Goal: Check status: Check status

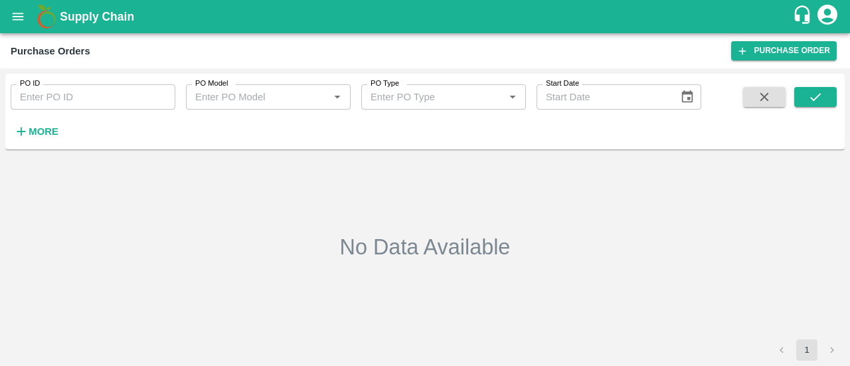
type input "177779"
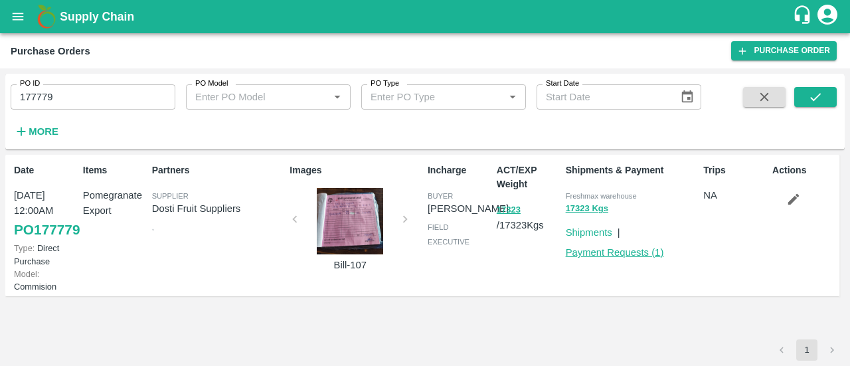
click at [638, 252] on link "Payment Requests ( 1 )" at bounding box center [615, 252] width 98 height 11
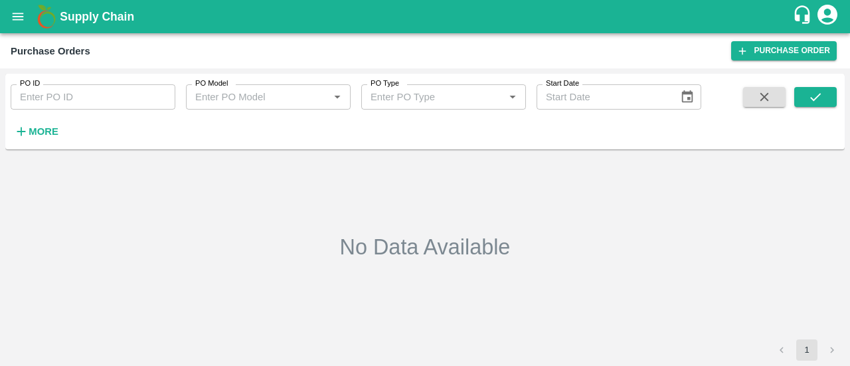
type input "177871"
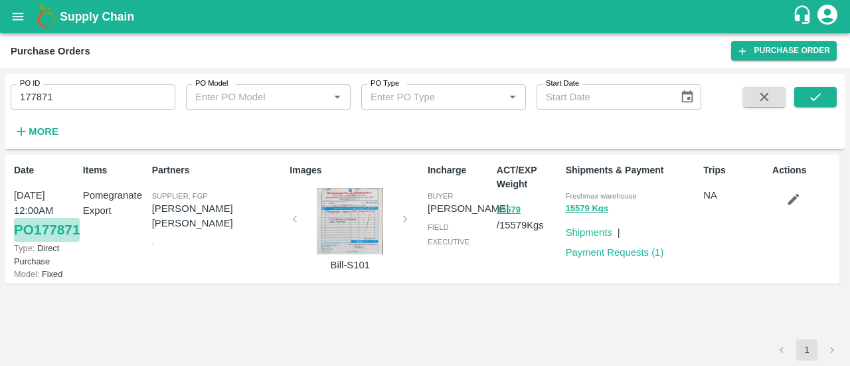
click at [41, 240] on link "PO 177871" at bounding box center [47, 230] width 66 height 24
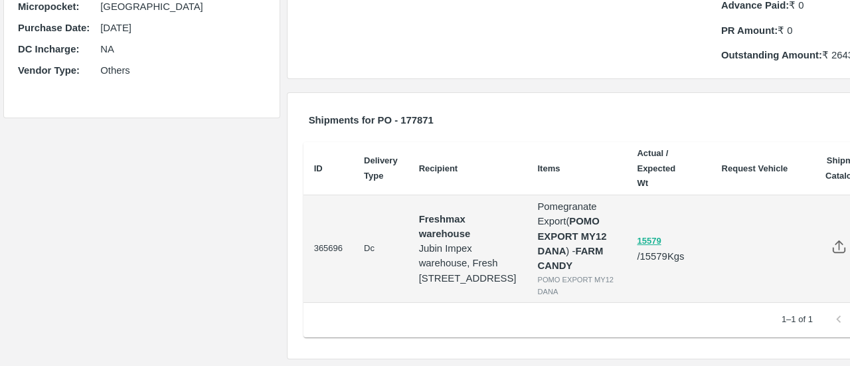
scroll to position [353, 0]
